Goal: Transaction & Acquisition: Purchase product/service

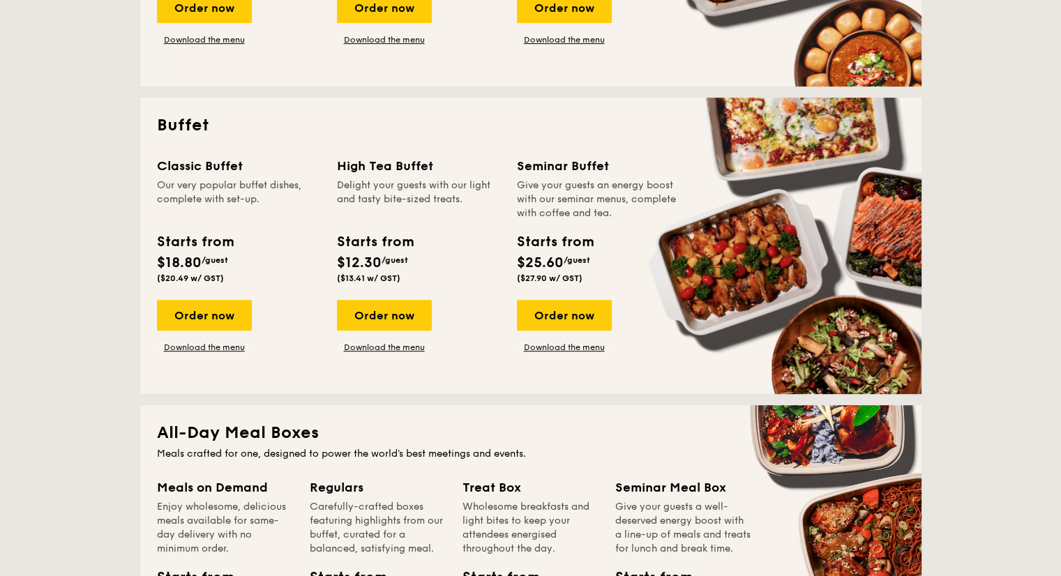
scroll to position [536, 0]
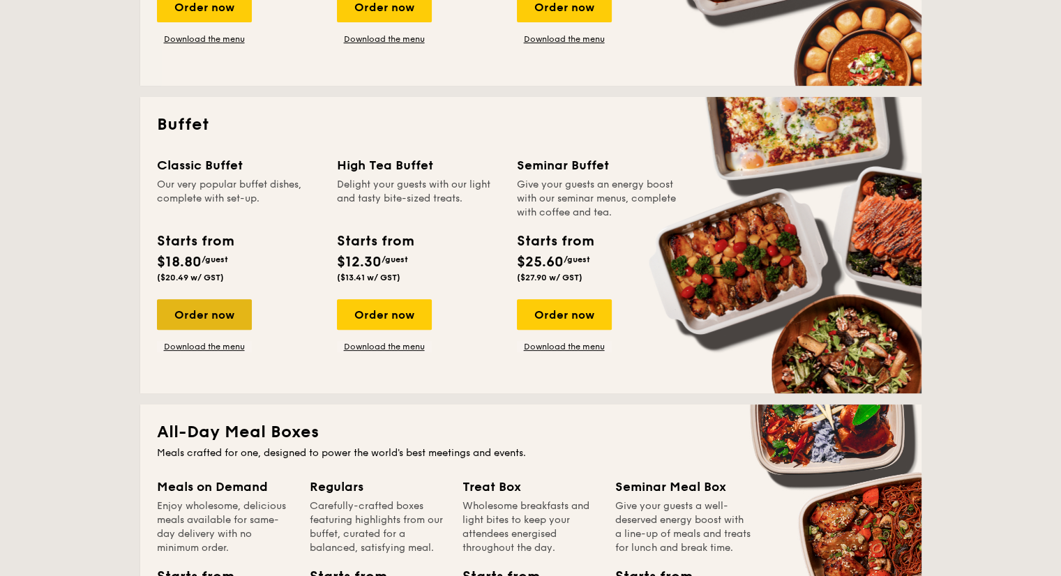
click at [199, 304] on div "Order now" at bounding box center [204, 314] width 95 height 31
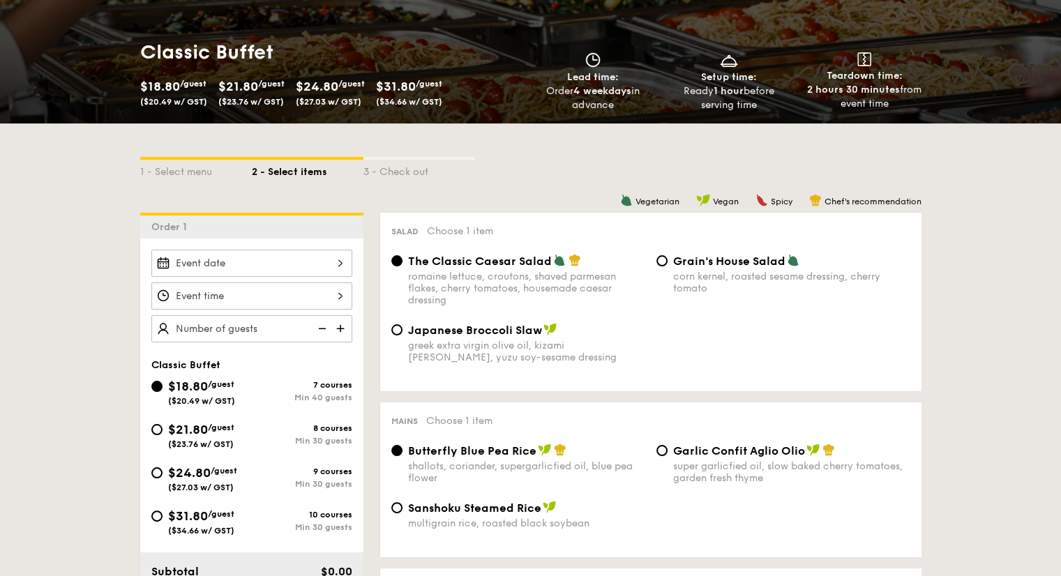
scroll to position [181, 0]
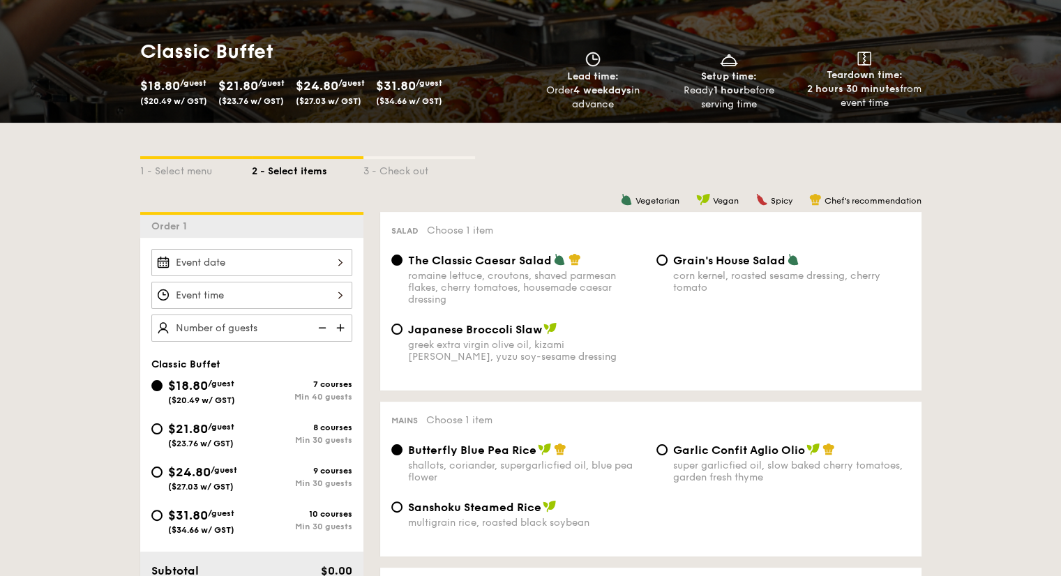
click at [164, 422] on div "$21.80 /guest ($23.76 w/ GST)" at bounding box center [201, 433] width 100 height 29
click at [163, 424] on input "$21.80 /guest ($23.76 w/ GST) 8 courses Min 30 guests" at bounding box center [156, 429] width 11 height 11
radio input "true"
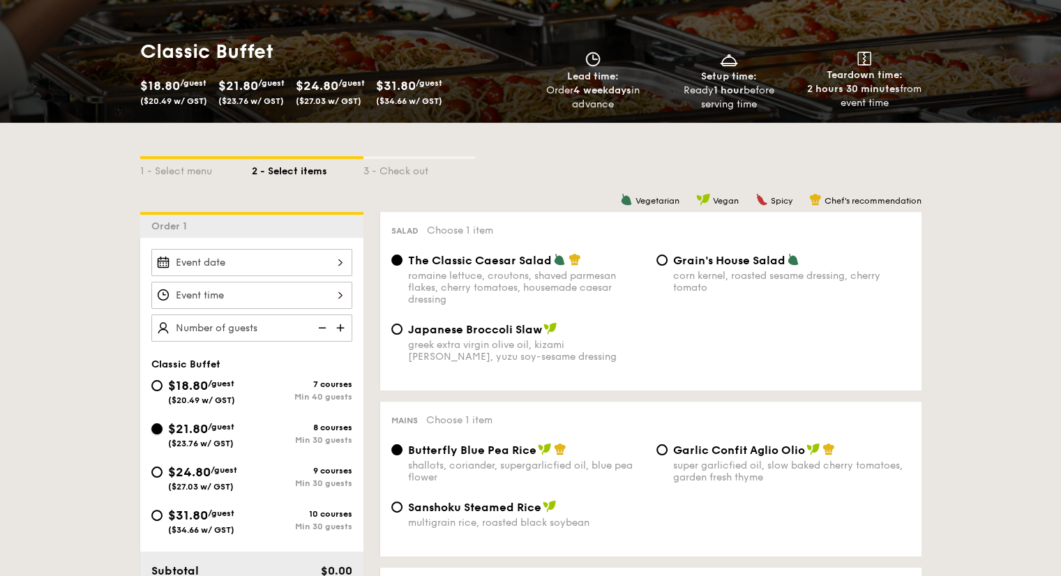
radio input "true"
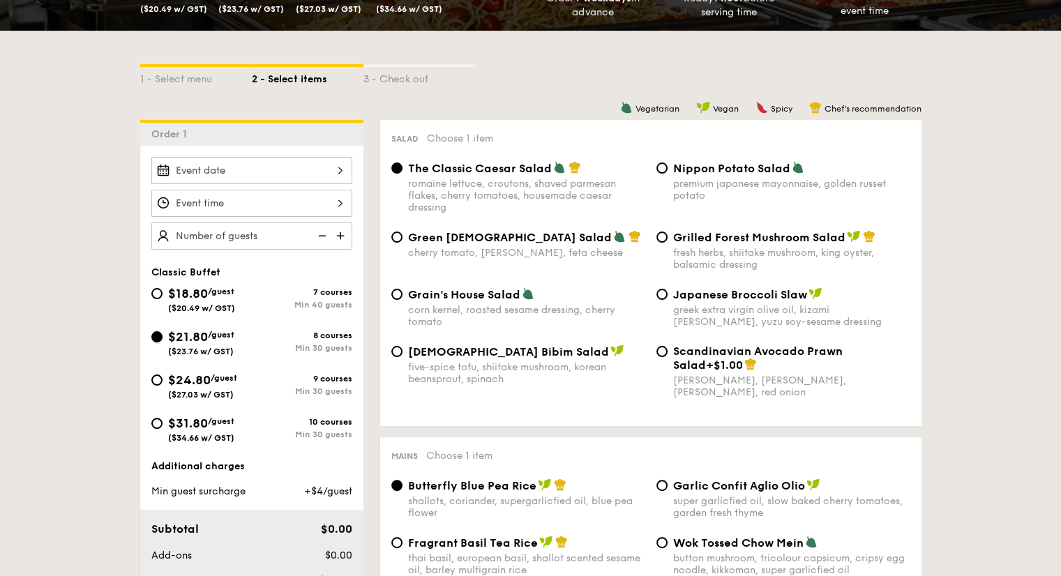
scroll to position [262, 0]
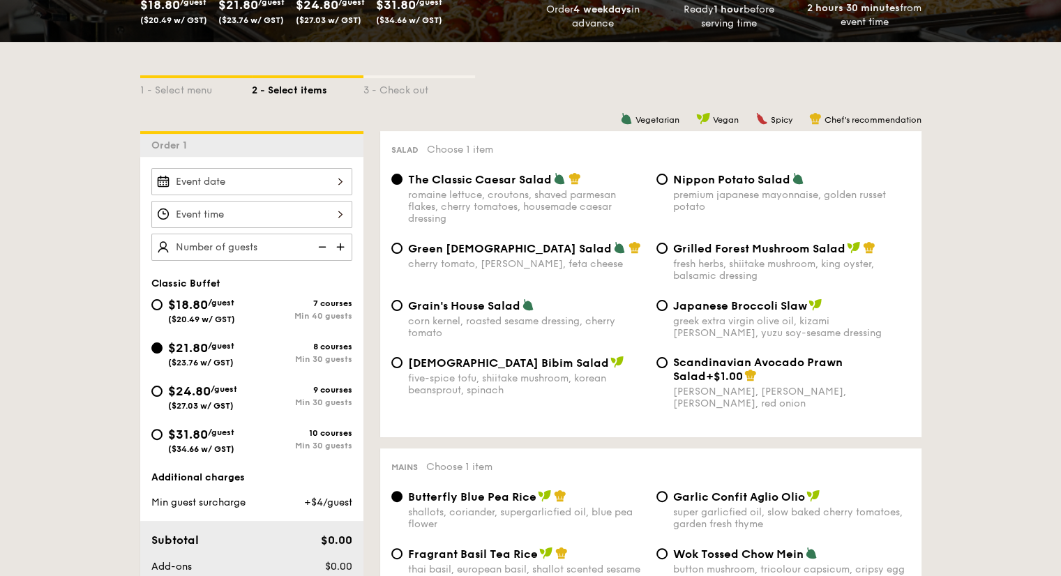
click at [341, 246] on img at bounding box center [341, 247] width 21 height 27
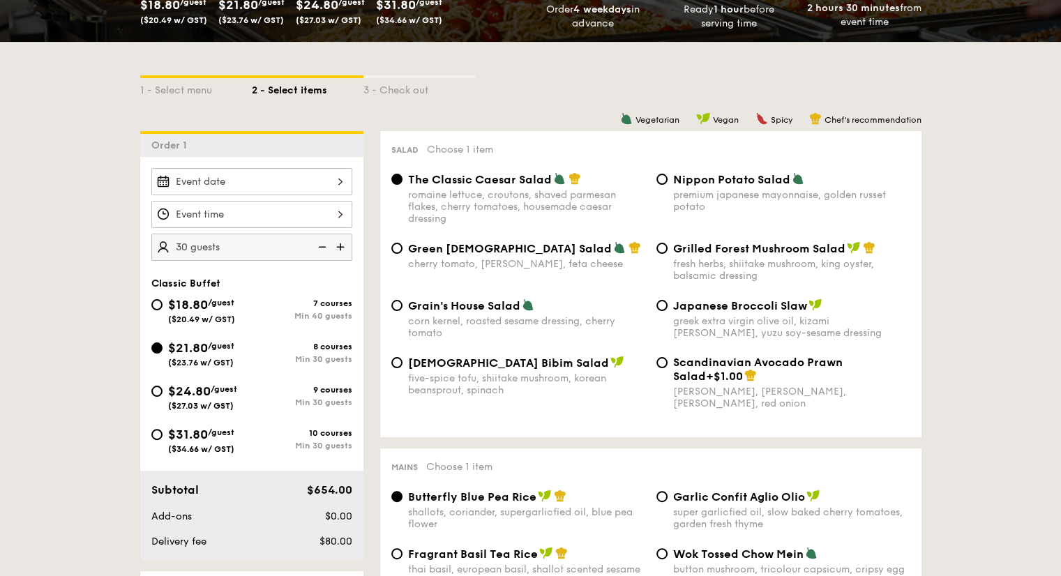
click at [341, 246] on img at bounding box center [341, 247] width 21 height 27
click at [324, 244] on img at bounding box center [321, 247] width 21 height 27
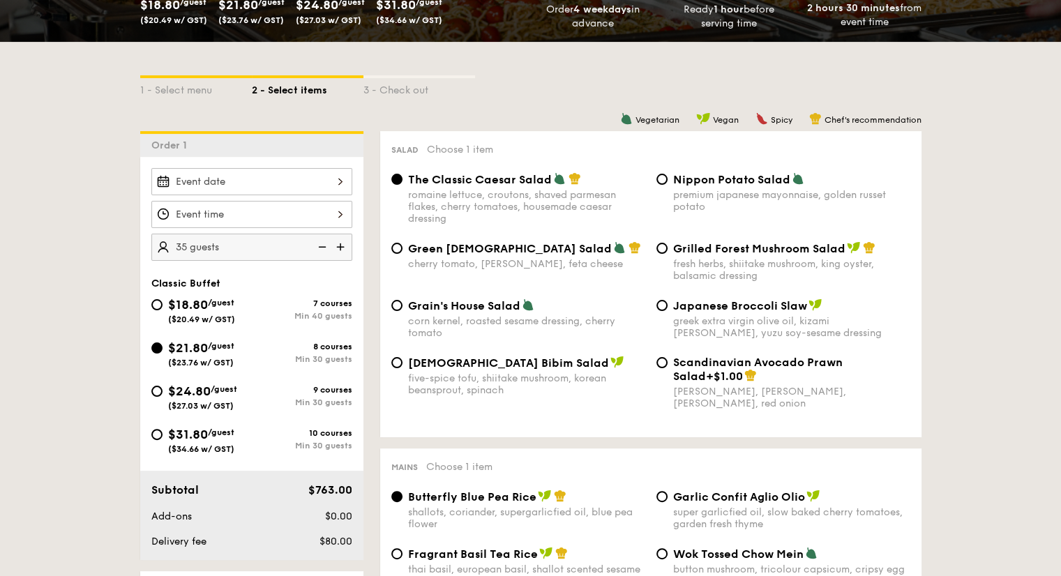
click at [324, 244] on img at bounding box center [321, 247] width 21 height 27
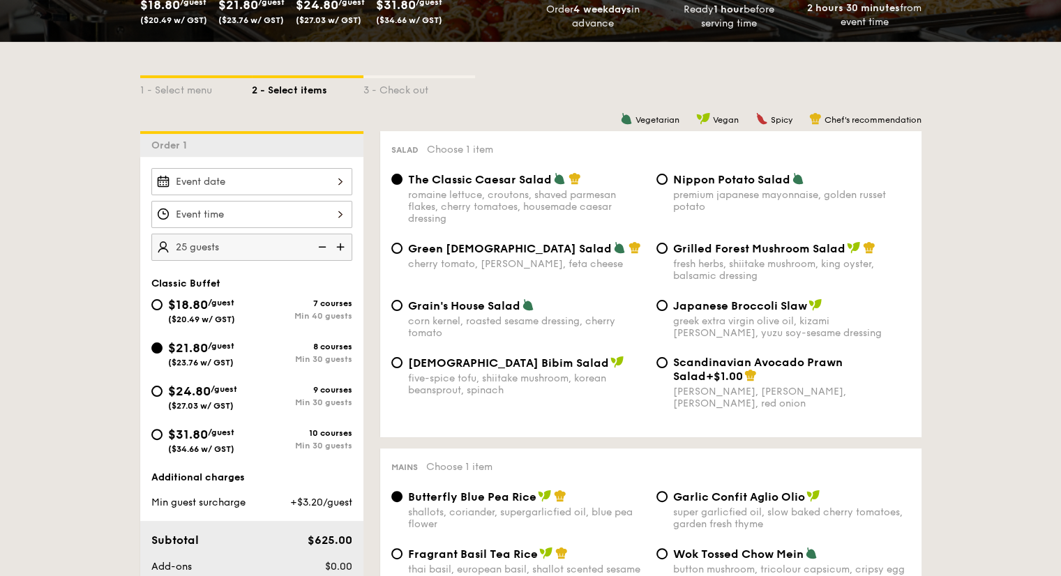
click at [343, 241] on img at bounding box center [341, 247] width 21 height 27
type input "30 guests"
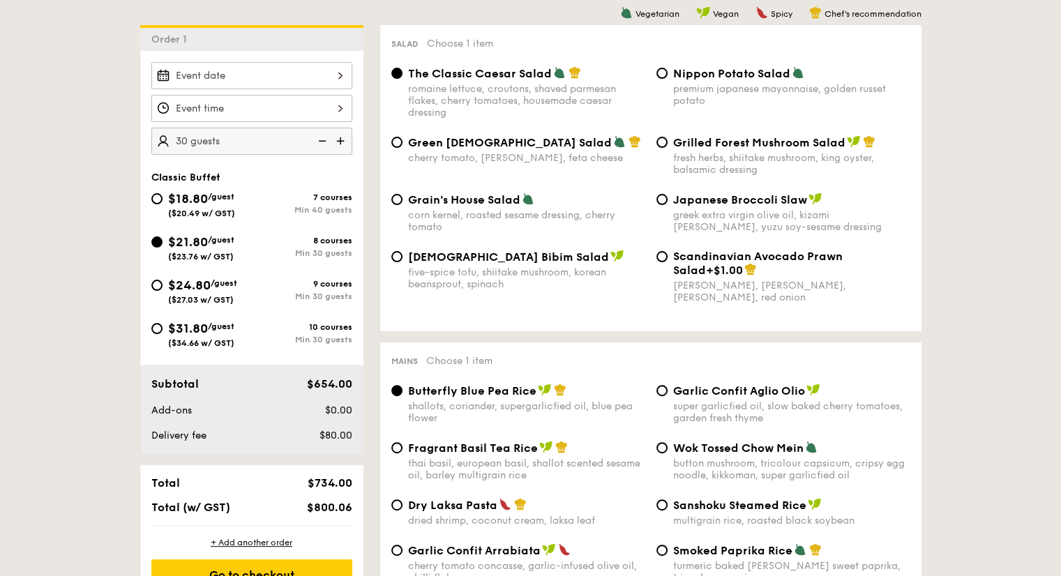
scroll to position [370, 0]
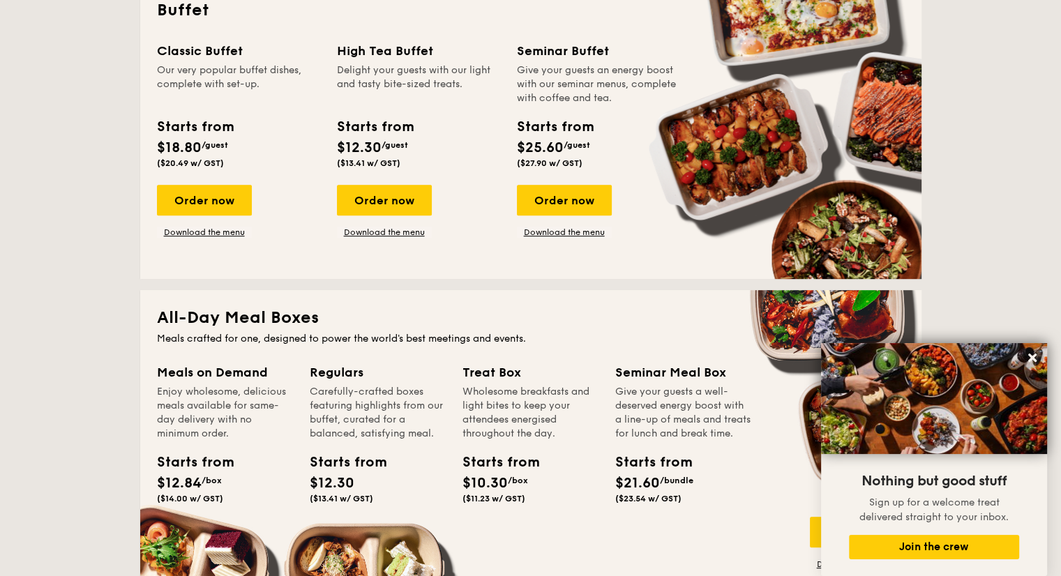
scroll to position [648, 0]
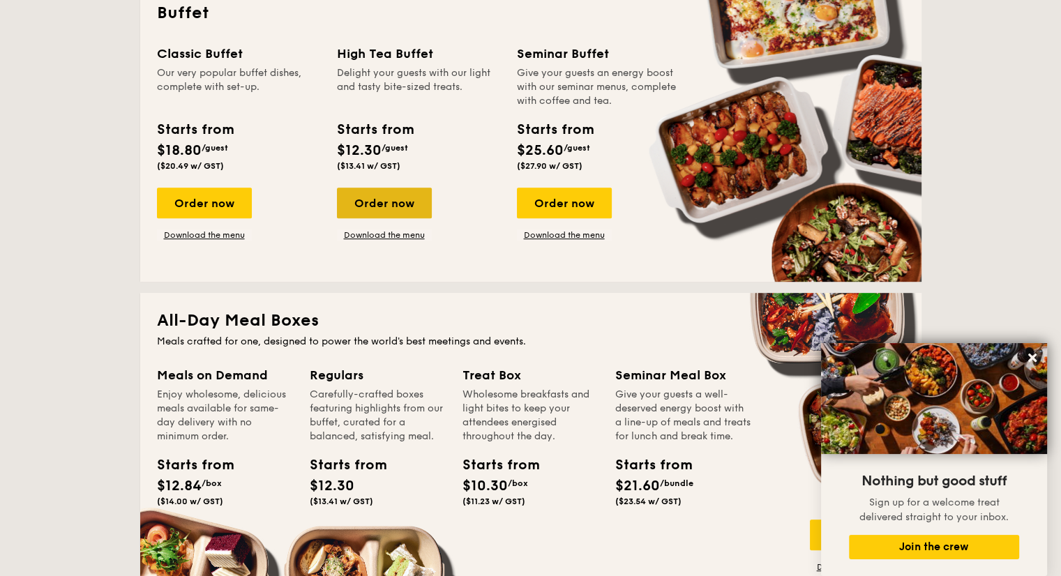
click at [379, 197] on div "Order now" at bounding box center [384, 203] width 95 height 31
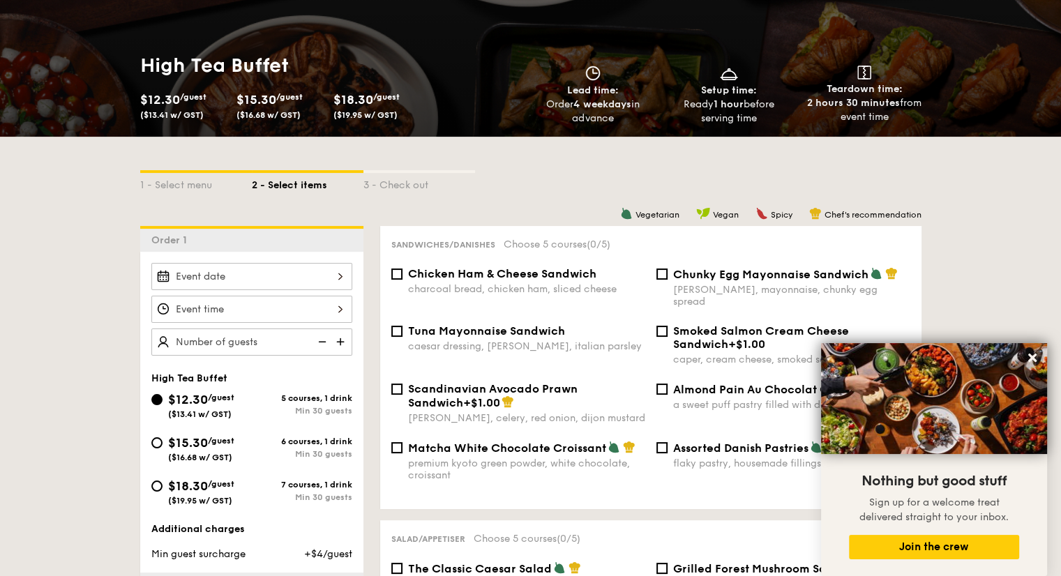
scroll to position [332, 0]
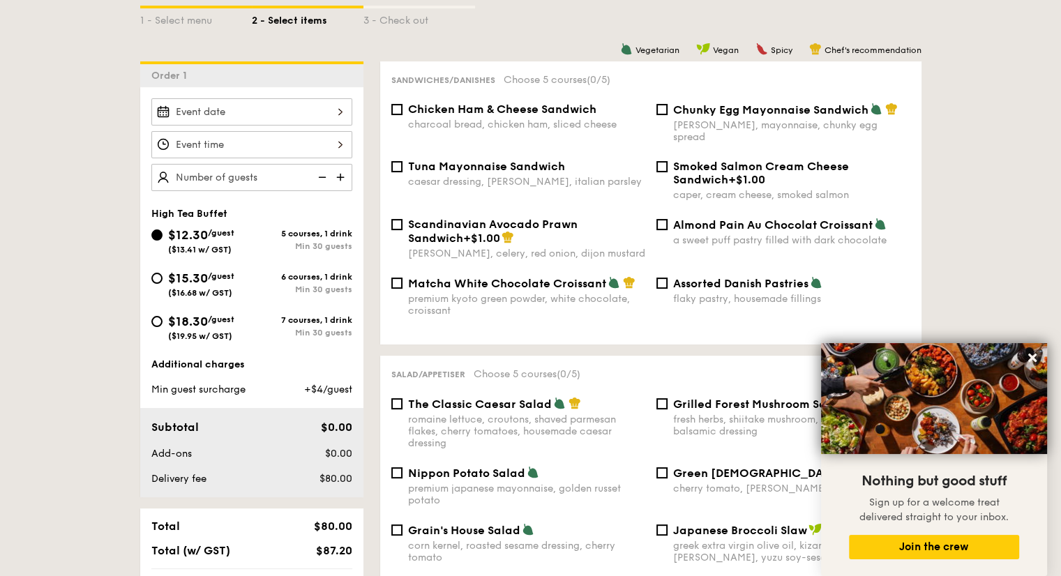
click at [338, 172] on img at bounding box center [341, 177] width 21 height 27
type input "30 guests"
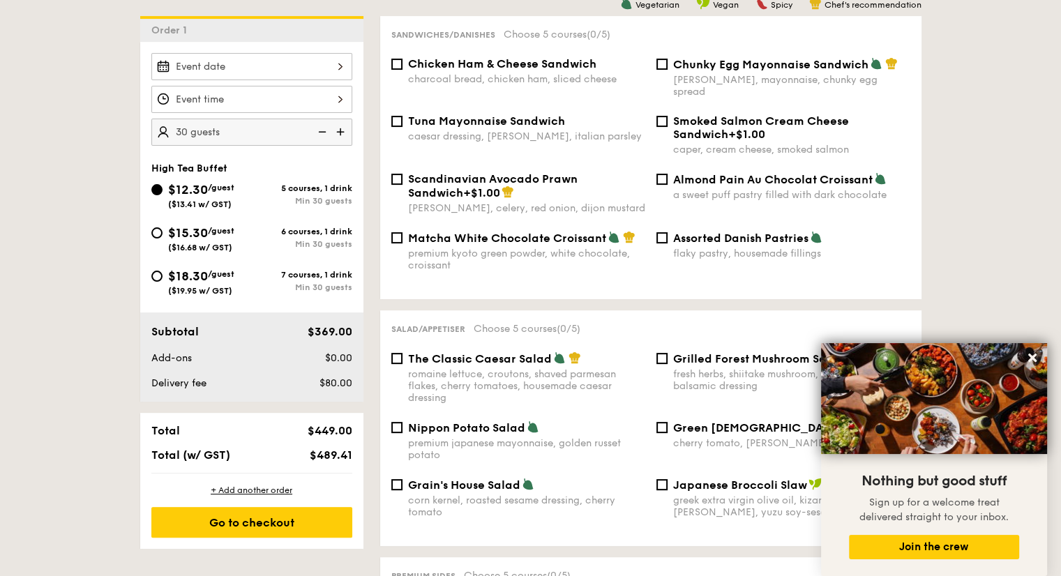
scroll to position [378, 0]
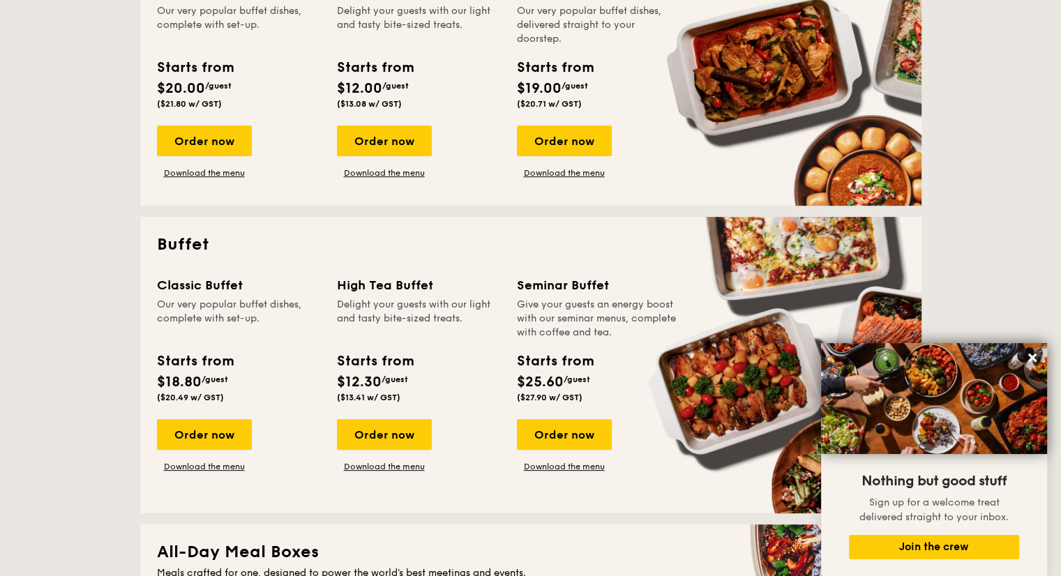
scroll to position [414, 0]
